Goal: Find specific page/section: Find specific page/section

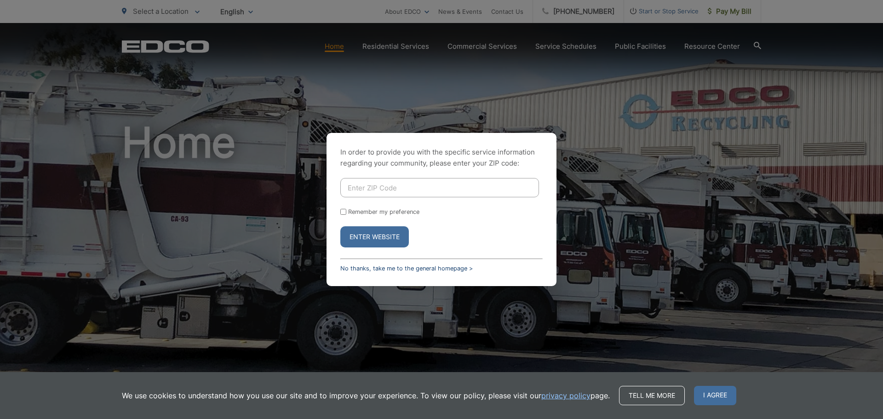
click at [395, 266] on link "No thanks, take me to the general homepage >" at bounding box center [406, 268] width 132 height 7
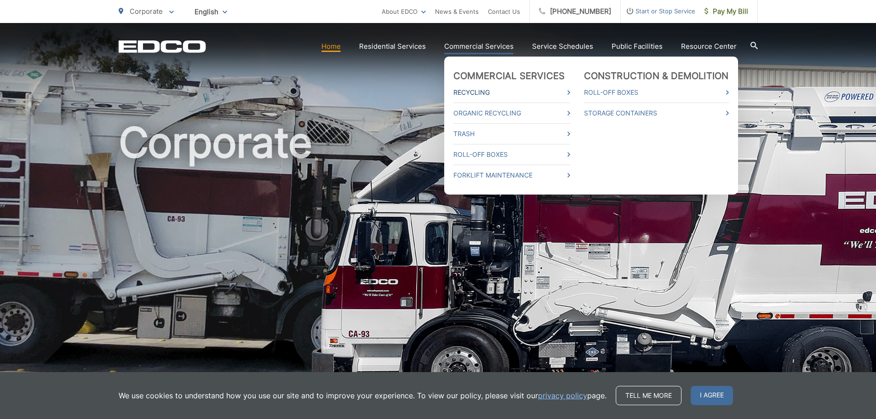
click at [480, 91] on link "Recycling" at bounding box center [511, 92] width 117 height 11
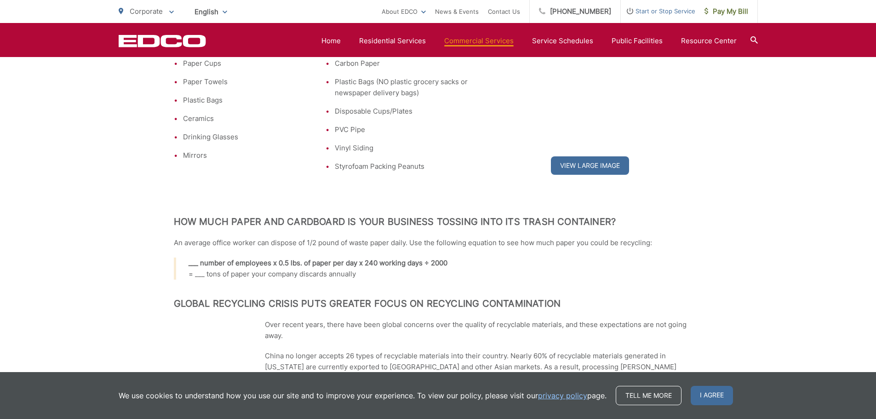
scroll to position [826, 0]
